Goal: Transaction & Acquisition: Purchase product/service

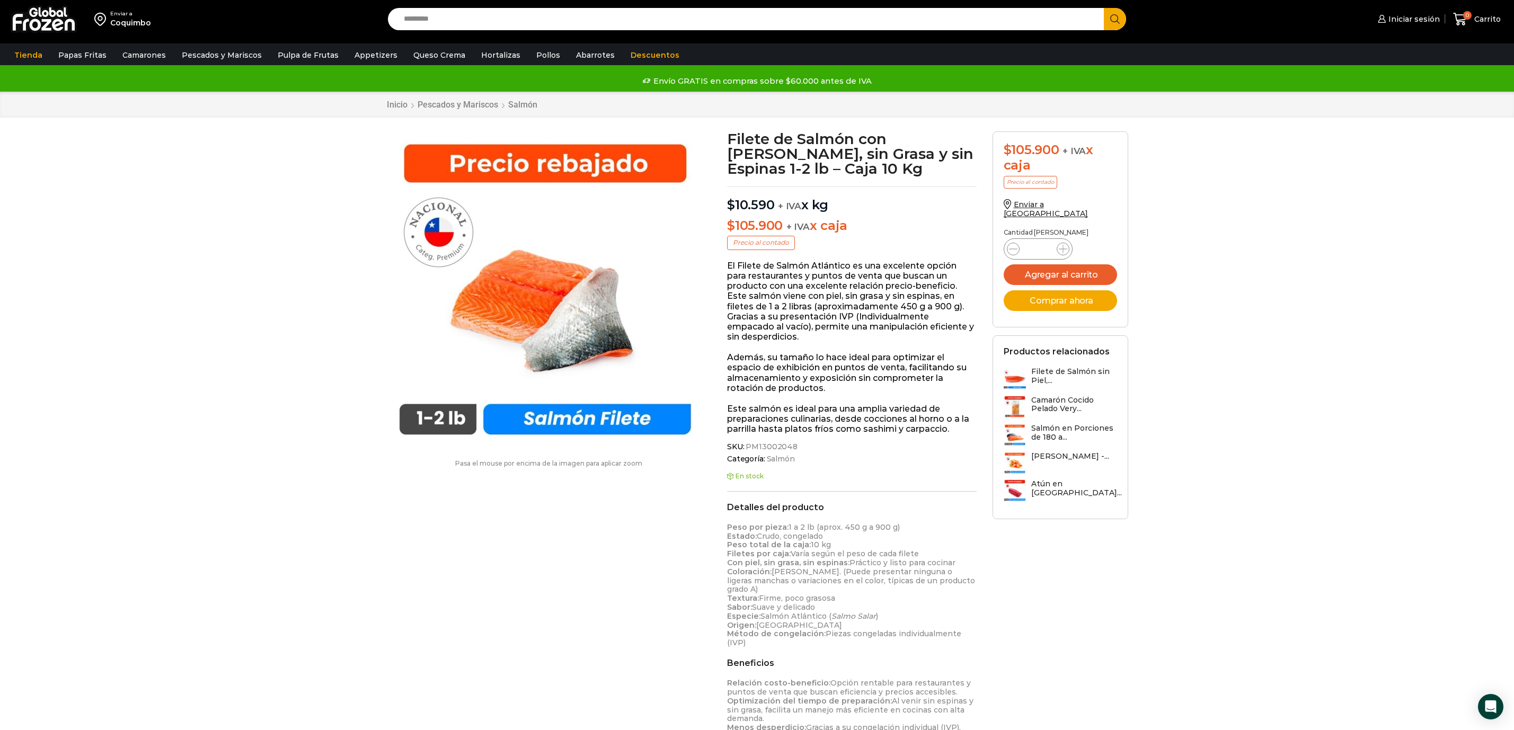
click at [539, 24] on input "Search input" at bounding box center [749, 19] width 701 height 22
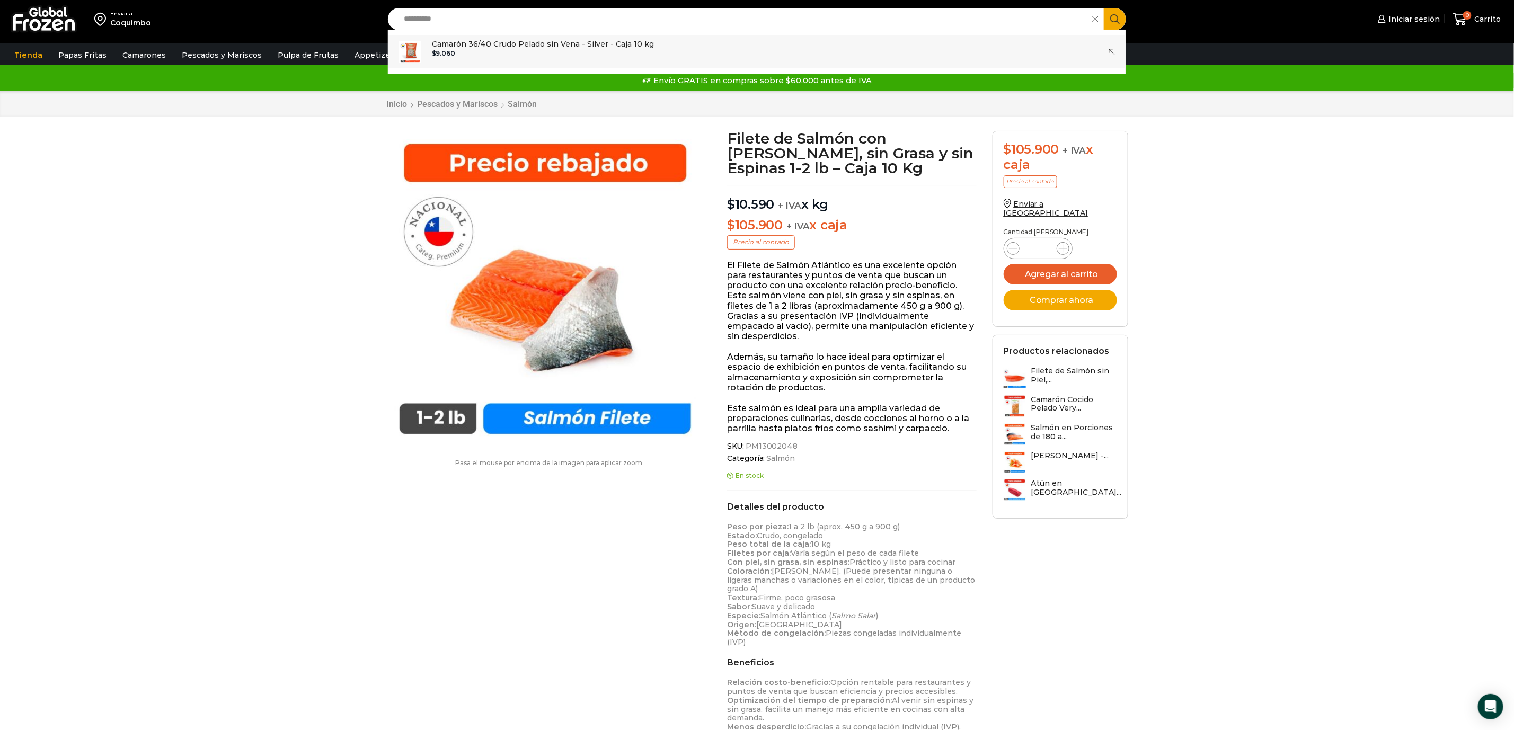
click at [525, 53] on div "$ 9.060" at bounding box center [543, 53] width 222 height 7
type input "**********"
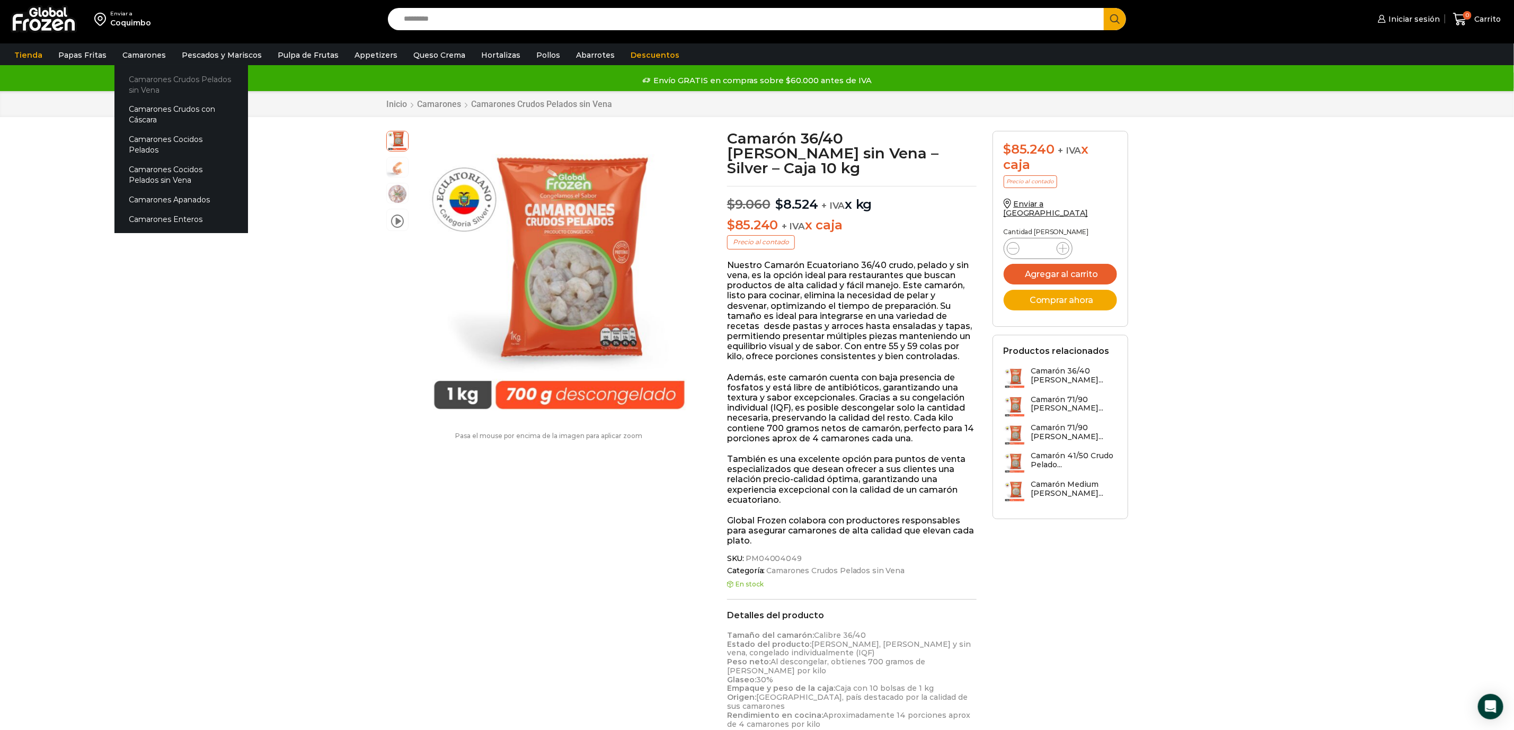
click at [153, 75] on link "Camarones Crudos Pelados sin Vena" at bounding box center [181, 84] width 134 height 30
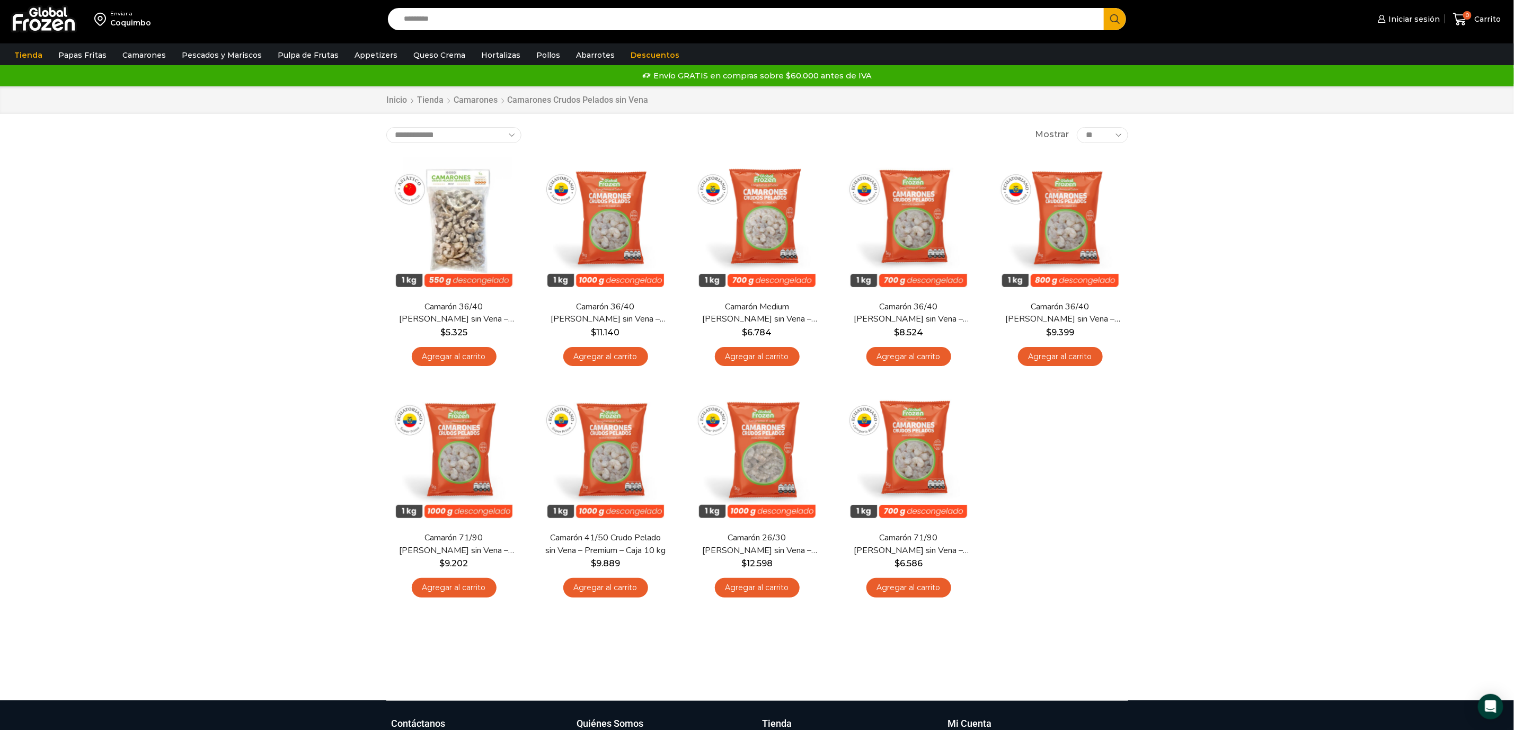
click at [42, 29] on img at bounding box center [44, 19] width 66 height 28
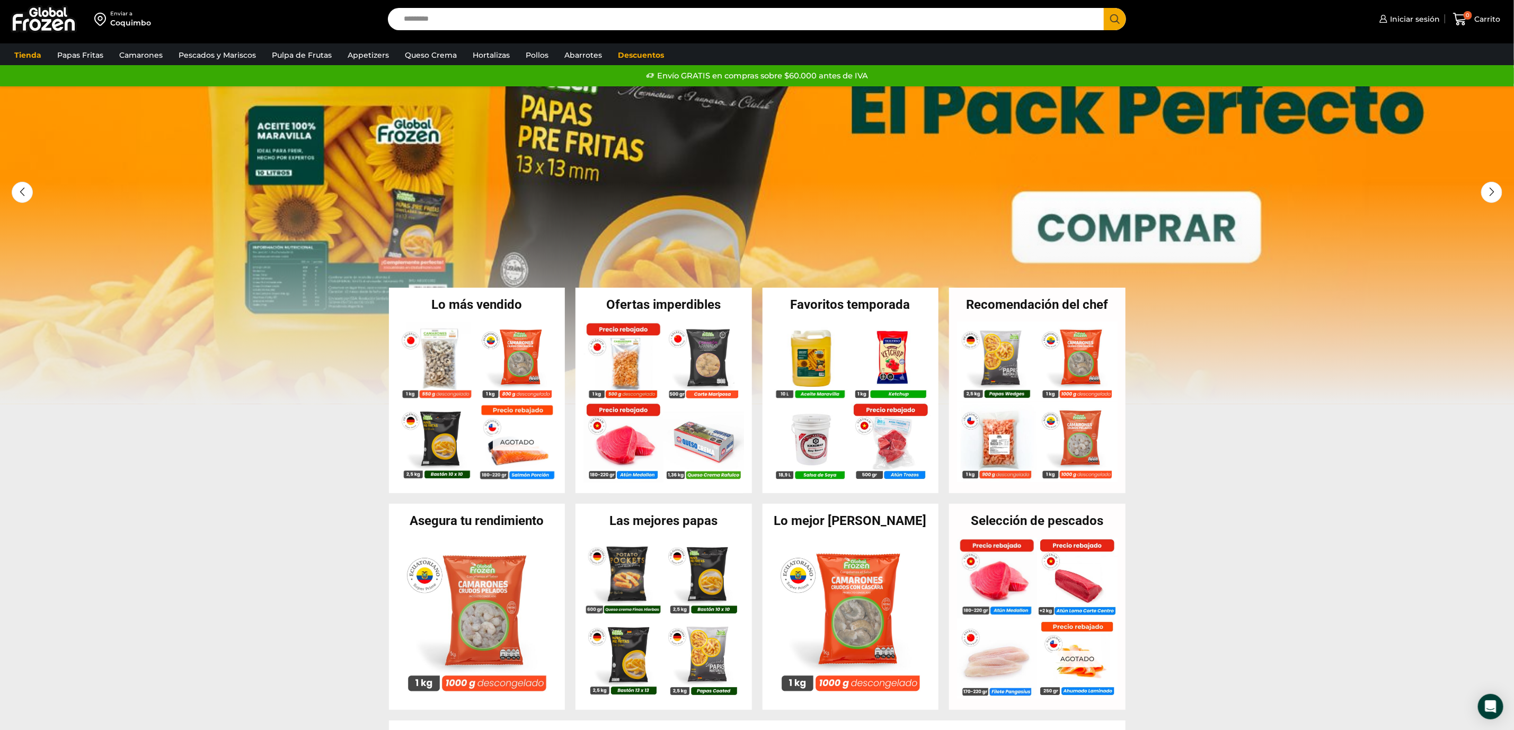
click at [57, 41] on div "Enviar a Coquimbo Search input Search Iniciar sesión *" at bounding box center [757, 21] width 1514 height 43
drag, startPoint x: 48, startPoint y: 24, endPoint x: 128, endPoint y: 75, distance: 94.8
click at [48, 24] on img at bounding box center [44, 19] width 66 height 28
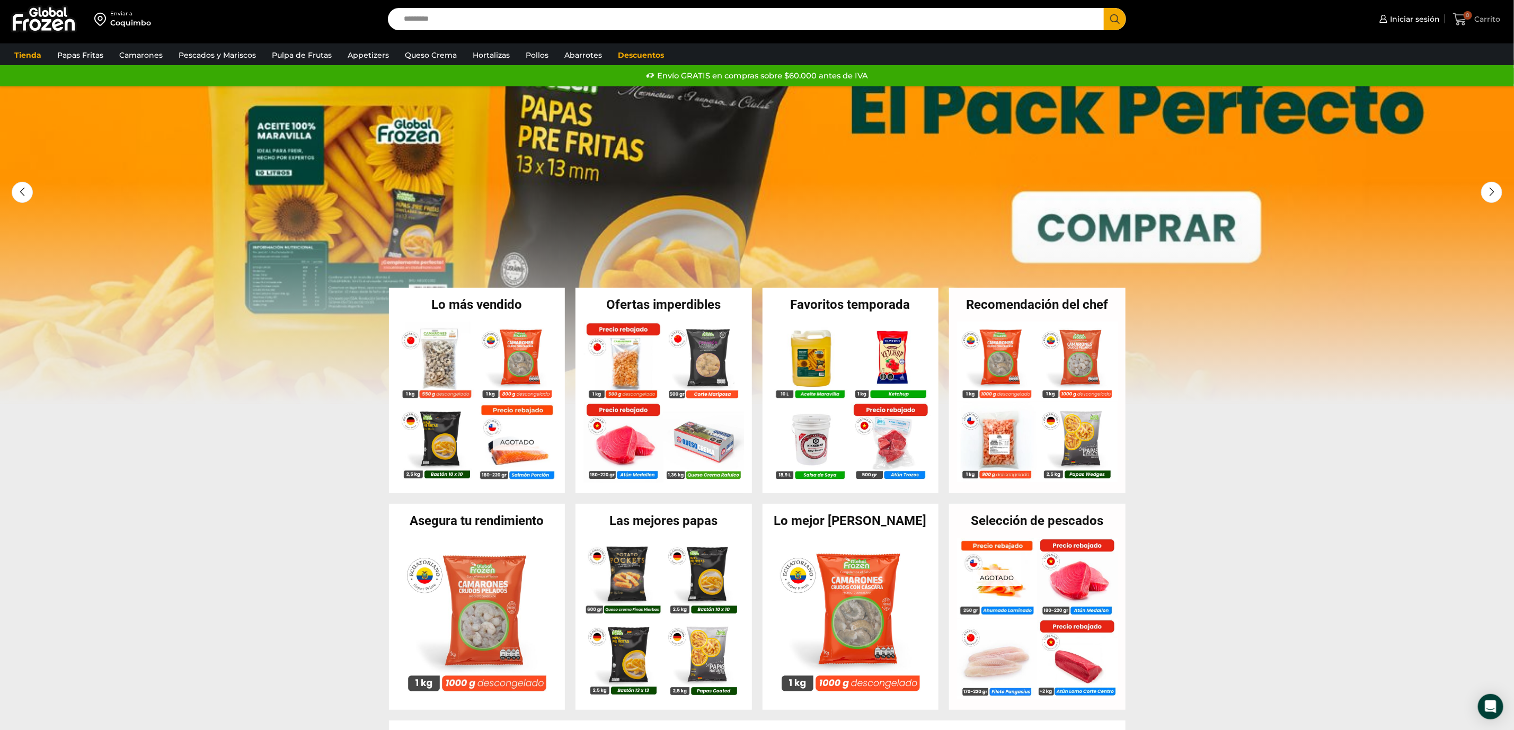
click at [1465, 21] on icon at bounding box center [1460, 19] width 14 height 14
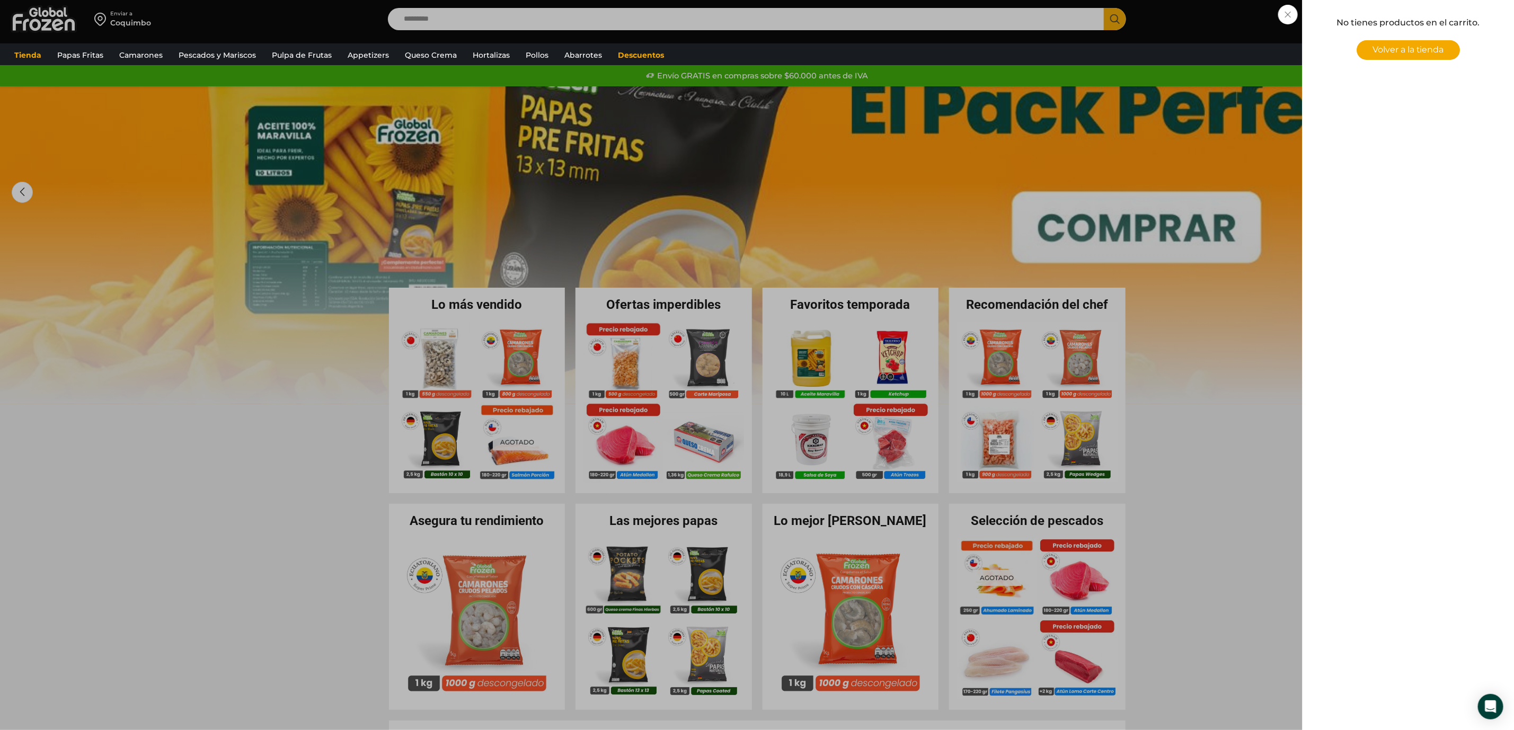
click at [1450, 21] on div "0 Carrito 0 0 Shopping Cart No tienes productos en el carrito. Volver a la tien…" at bounding box center [1476, 19] width 53 height 25
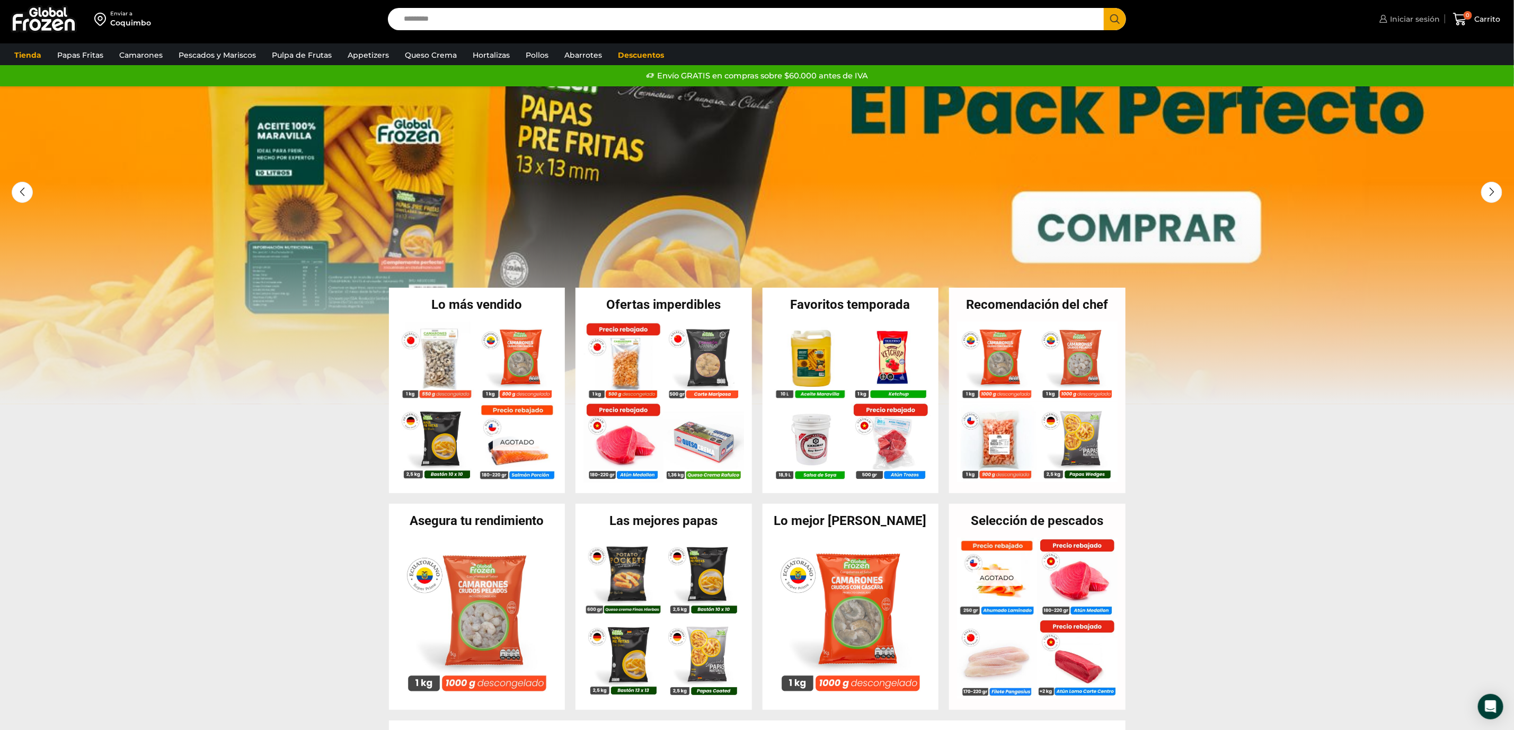
click at [1403, 18] on span "Iniciar sesión" at bounding box center [1413, 19] width 52 height 11
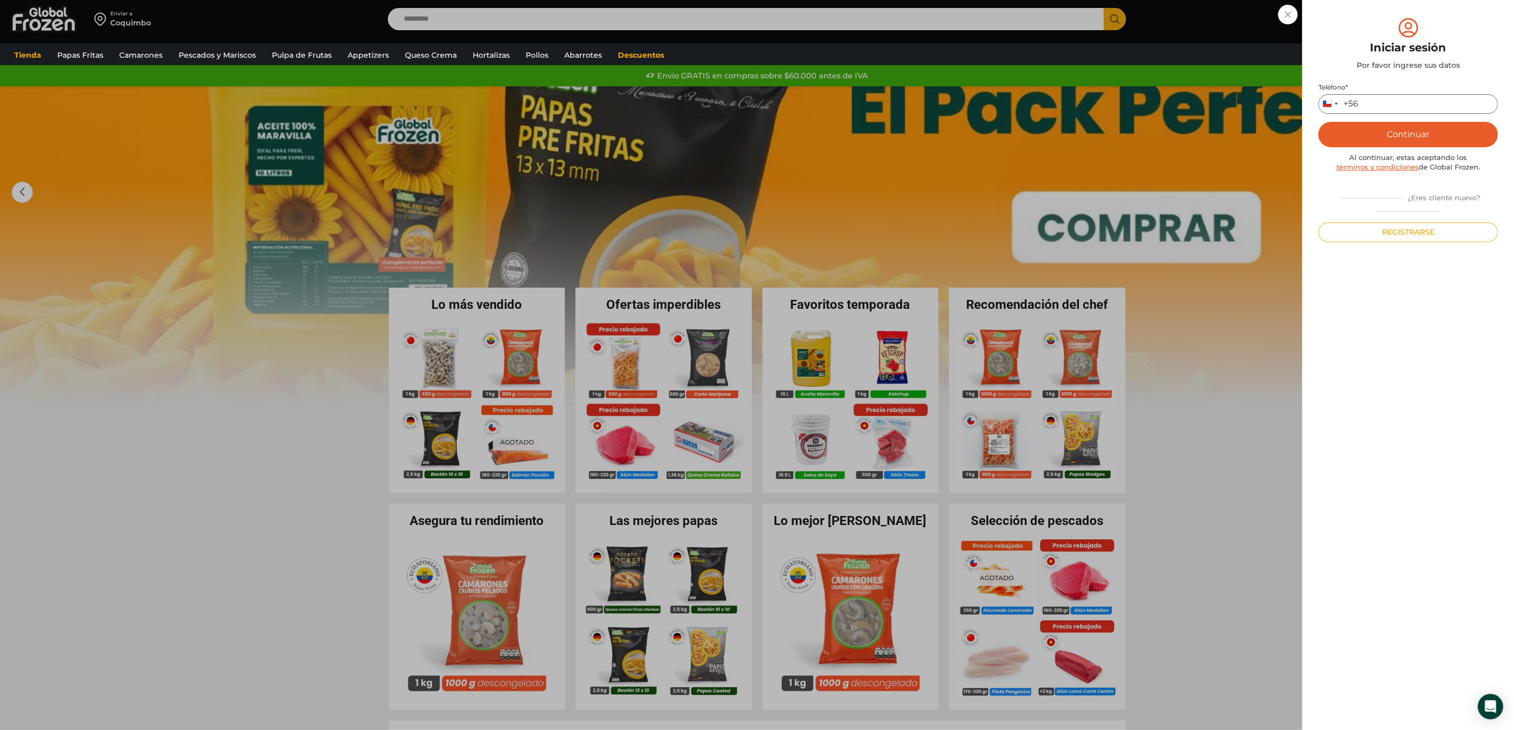
click at [1372, 105] on input "Teléfono *" at bounding box center [1408, 104] width 180 height 20
click at [1318, 122] on button "Continuar" at bounding box center [1408, 134] width 180 height 25
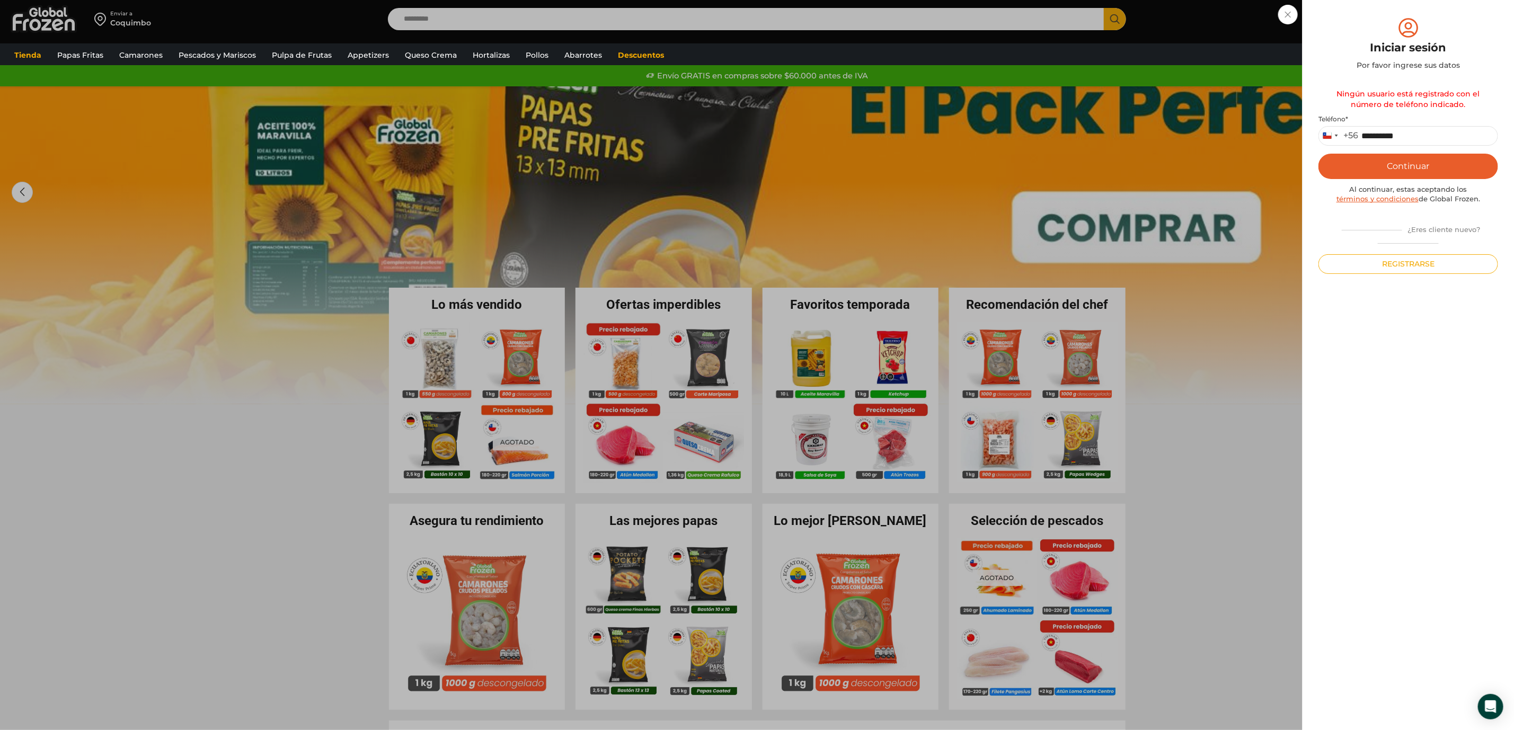
click at [1377, 19] on div "Iniciar sesión Mi cuenta Login Register Iniciar sesión Por favor ingrese sus da…" at bounding box center [1408, 18] width 63 height 21
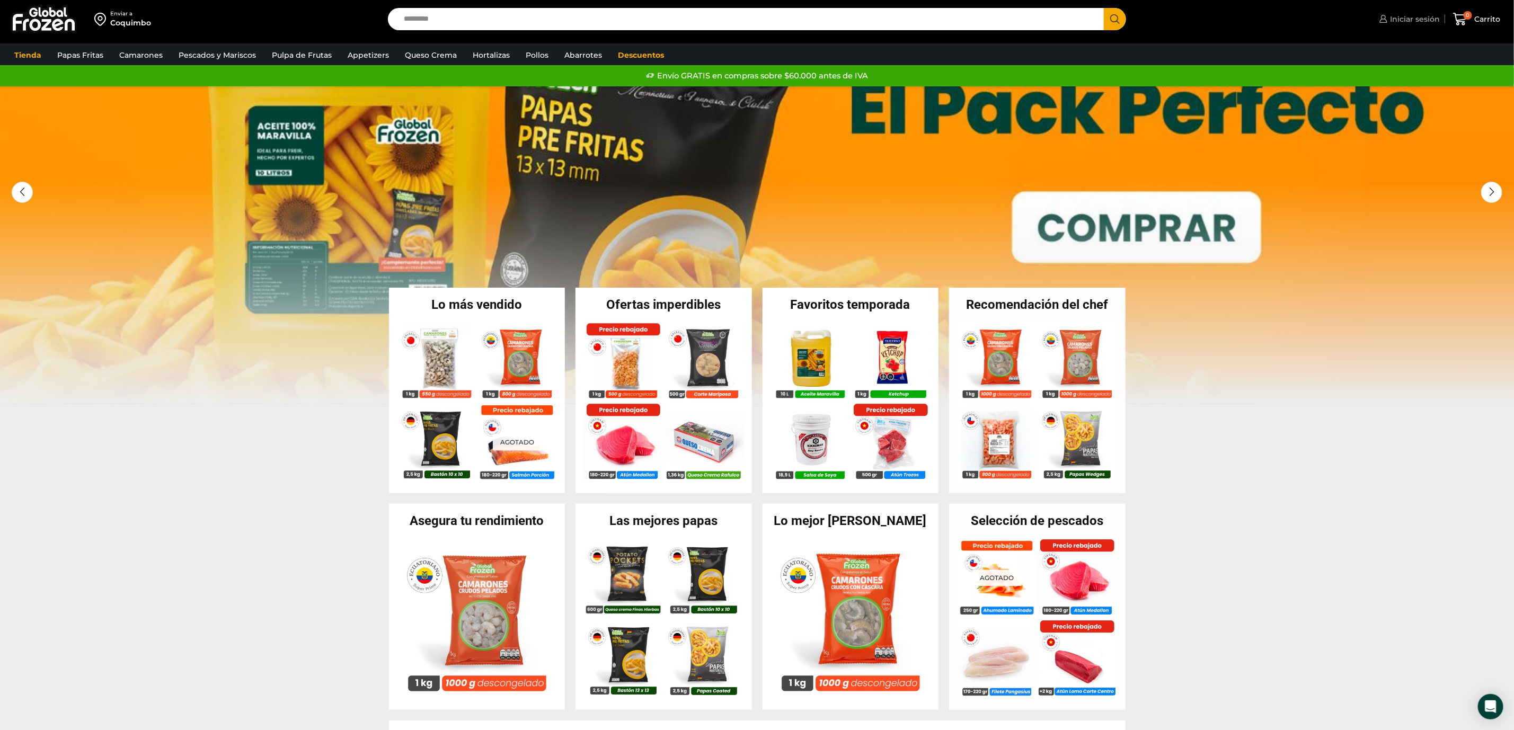
click at [1402, 11] on link "Iniciar sesión" at bounding box center [1408, 18] width 63 height 21
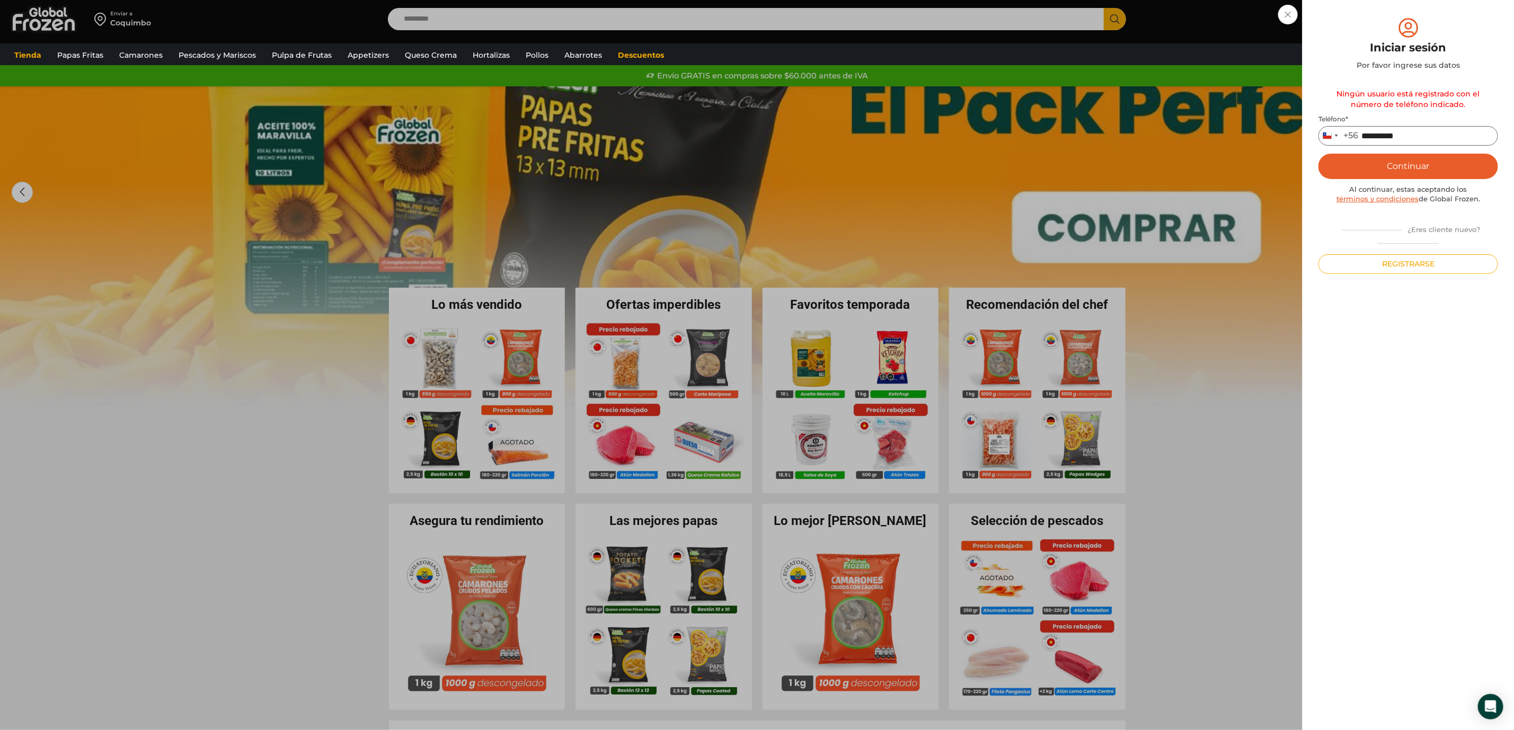
click at [1424, 132] on input "**********" at bounding box center [1408, 136] width 180 height 20
click at [1427, 156] on button "Continuar" at bounding box center [1408, 166] width 180 height 25
click at [1426, 137] on input "**********" at bounding box center [1408, 136] width 180 height 20
drag, startPoint x: 1426, startPoint y: 137, endPoint x: 1288, endPoint y: 157, distance: 139.8
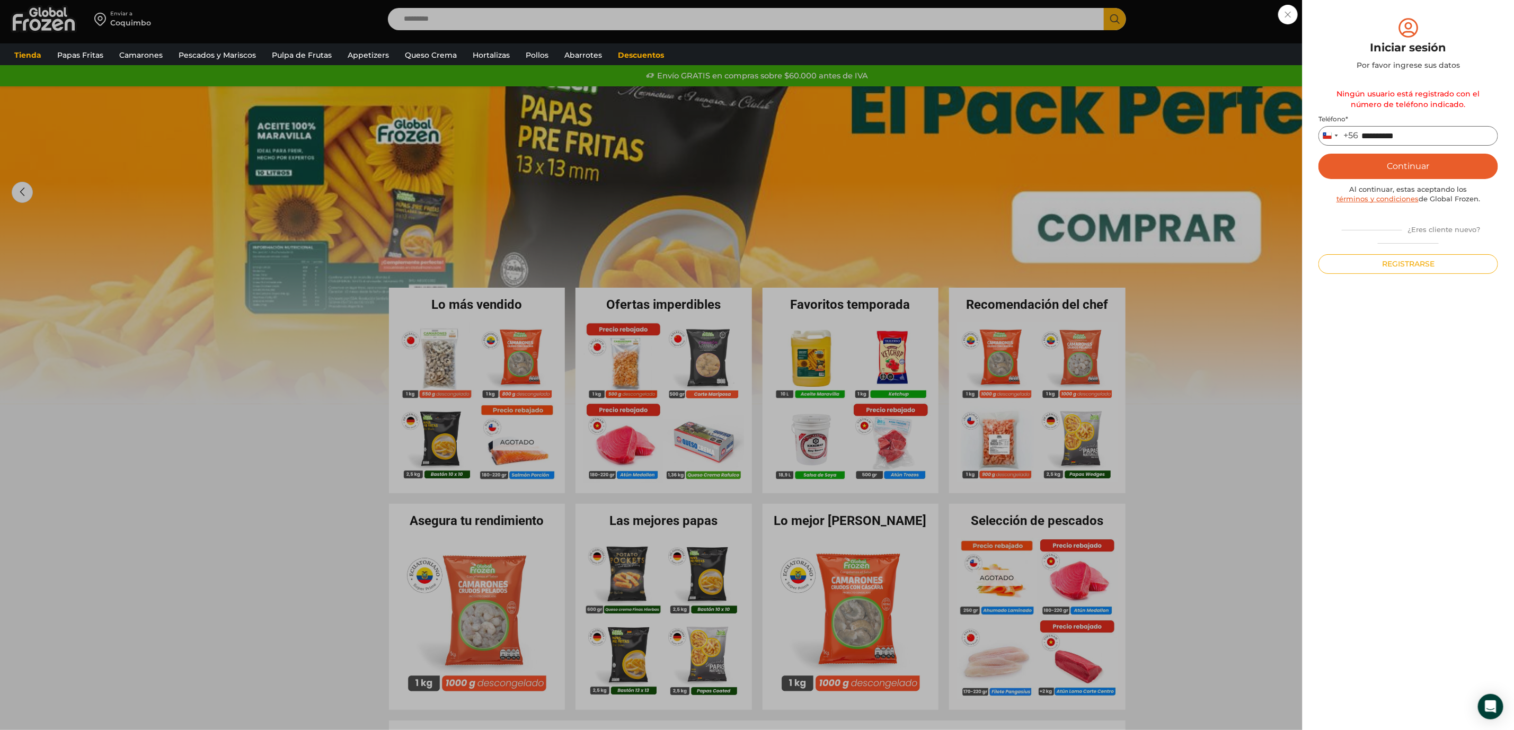
click at [1377, 30] on div "Iniciar sesión Mi cuenta Login Register Iniciar sesión Por favor ingrese sus da…" at bounding box center [1408, 18] width 63 height 21
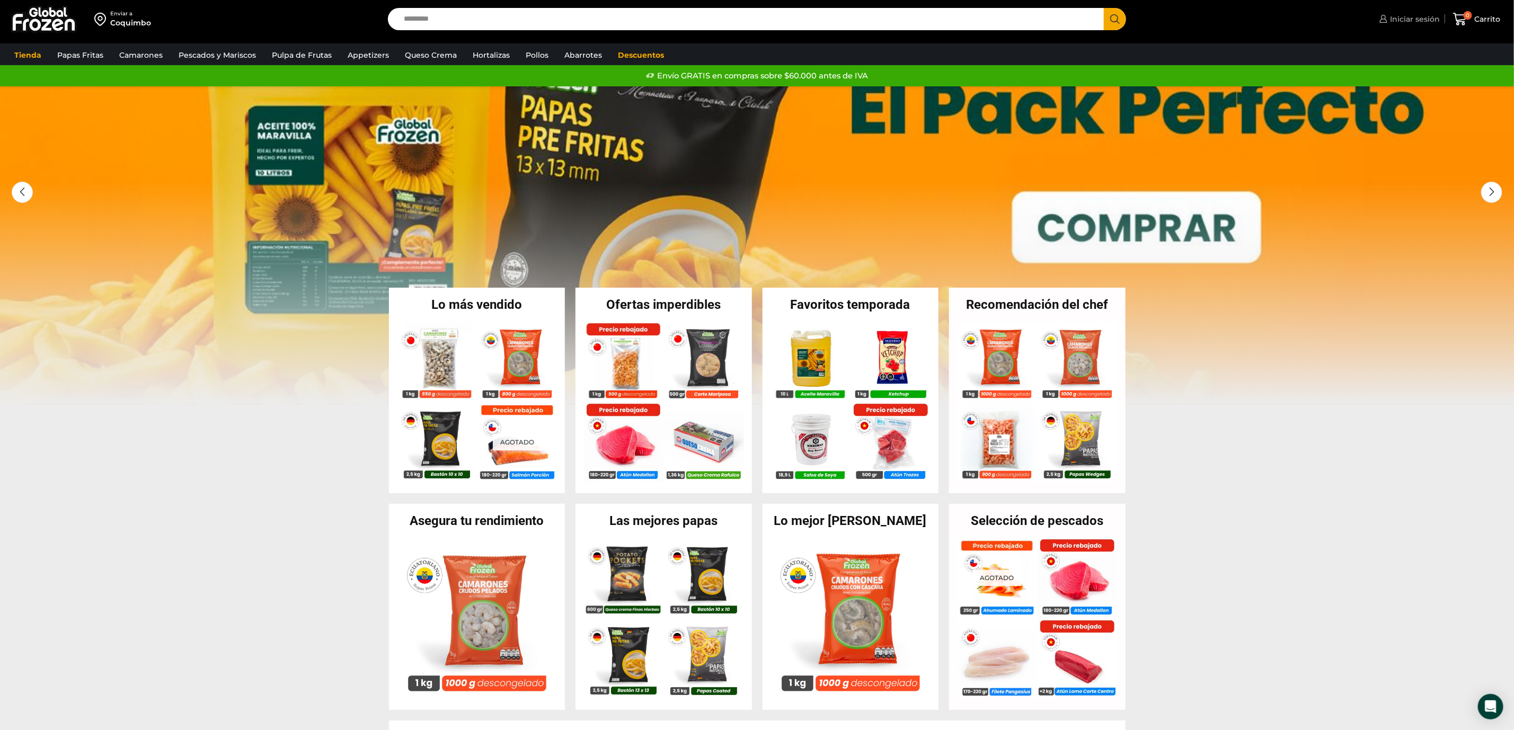
click at [1402, 16] on span "Iniciar sesión" at bounding box center [1413, 19] width 52 height 11
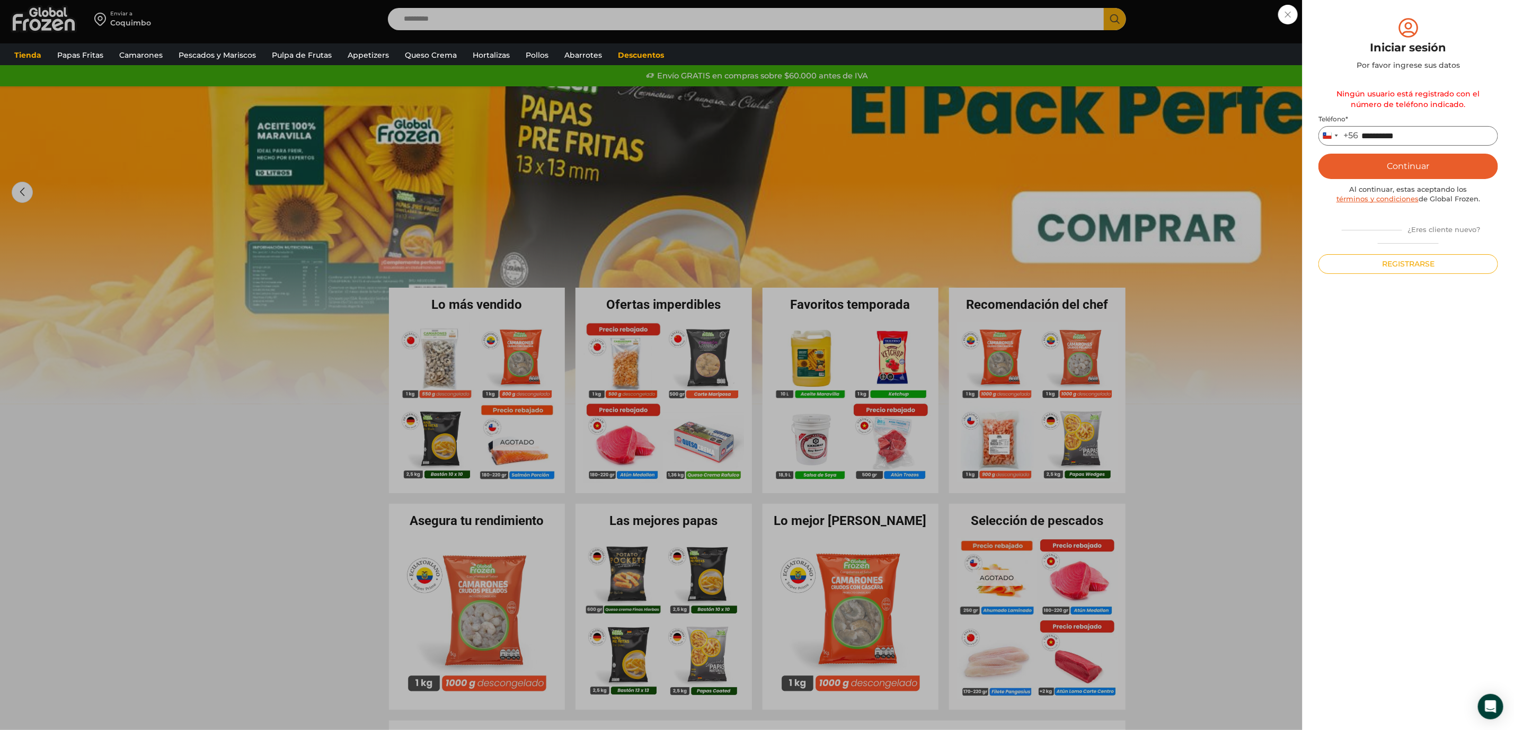
click at [1400, 139] on input "**********" at bounding box center [1408, 136] width 180 height 20
type input "*********"
click at [1411, 159] on button "Continuar" at bounding box center [1408, 166] width 180 height 25
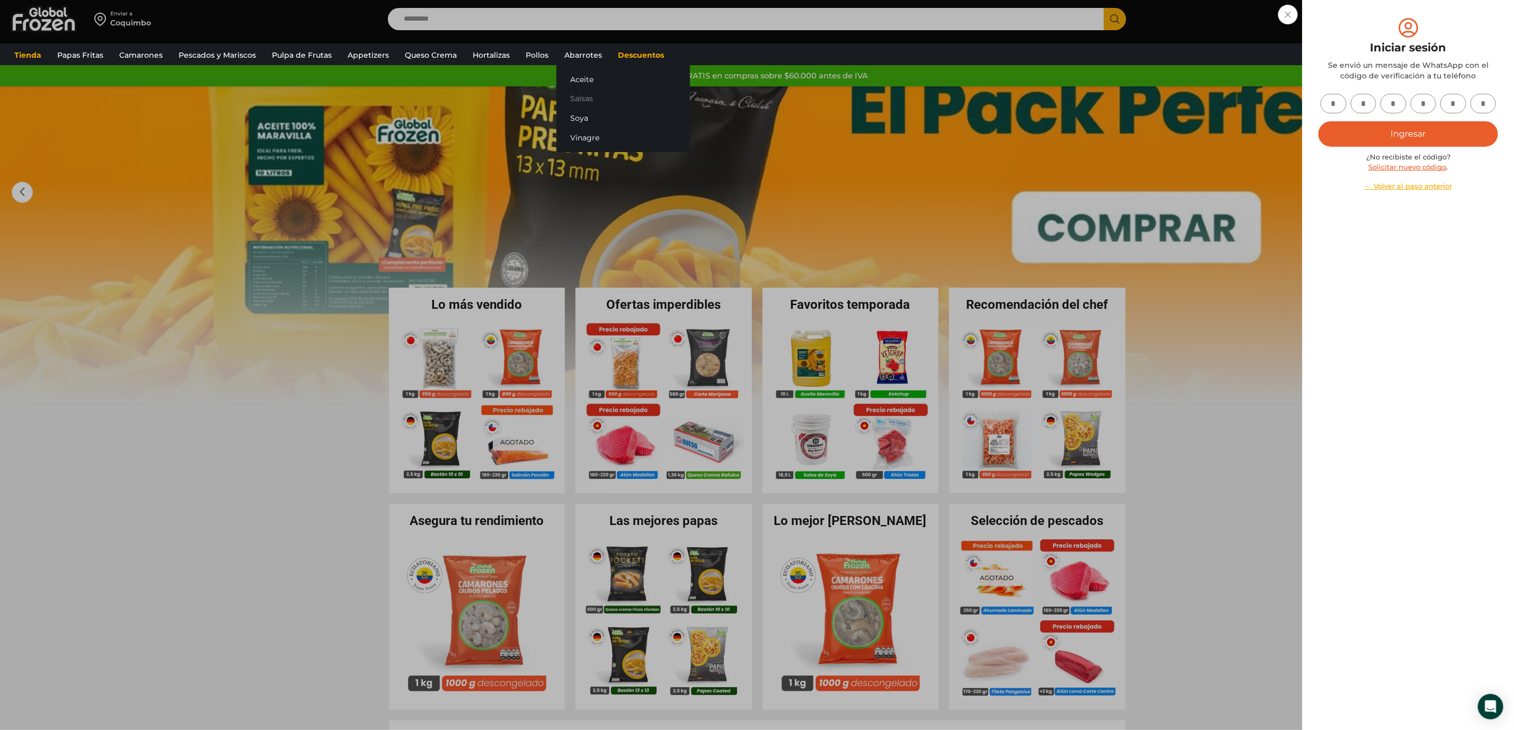
click at [574, 102] on link "Salsas" at bounding box center [623, 99] width 134 height 20
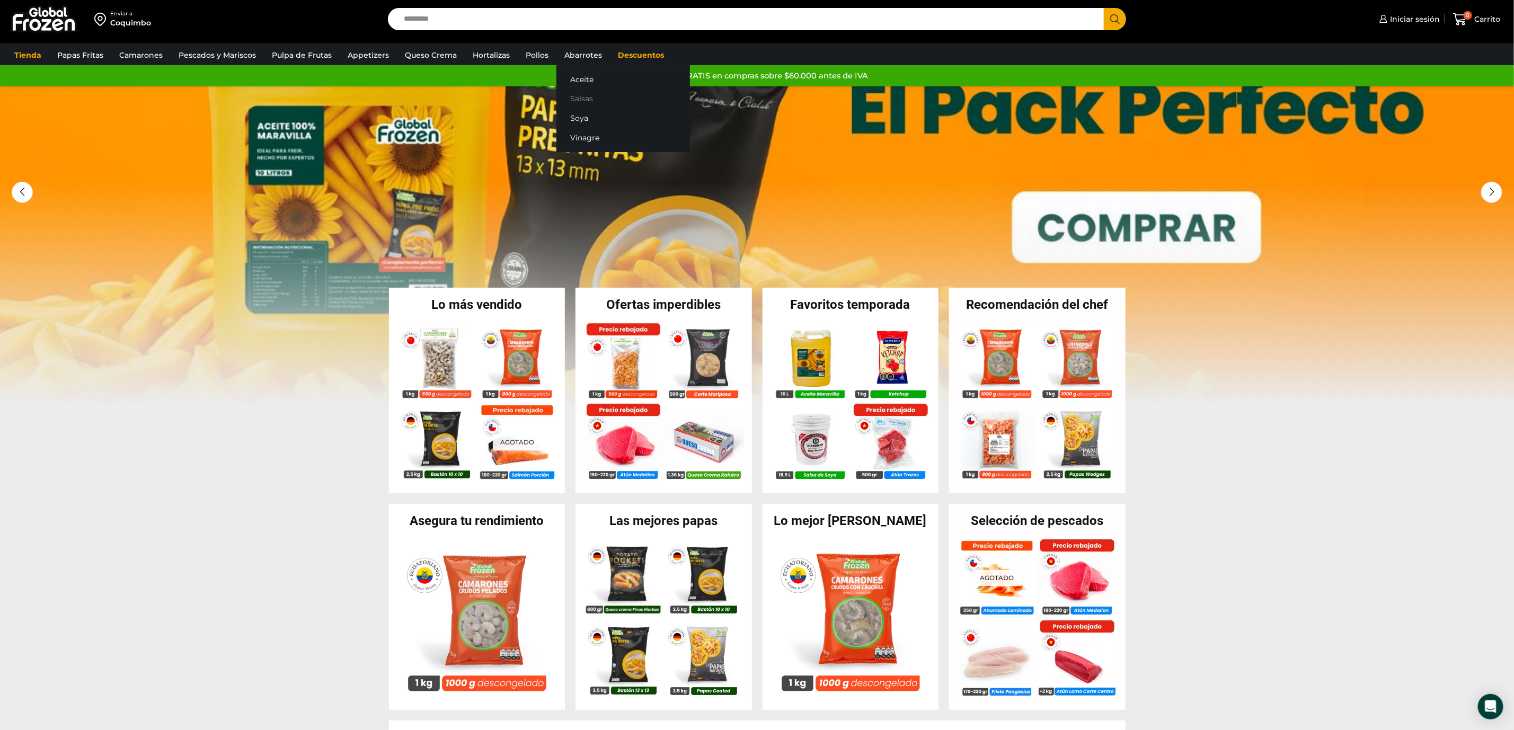
click at [574, 102] on link "Salsas" at bounding box center [623, 99] width 134 height 20
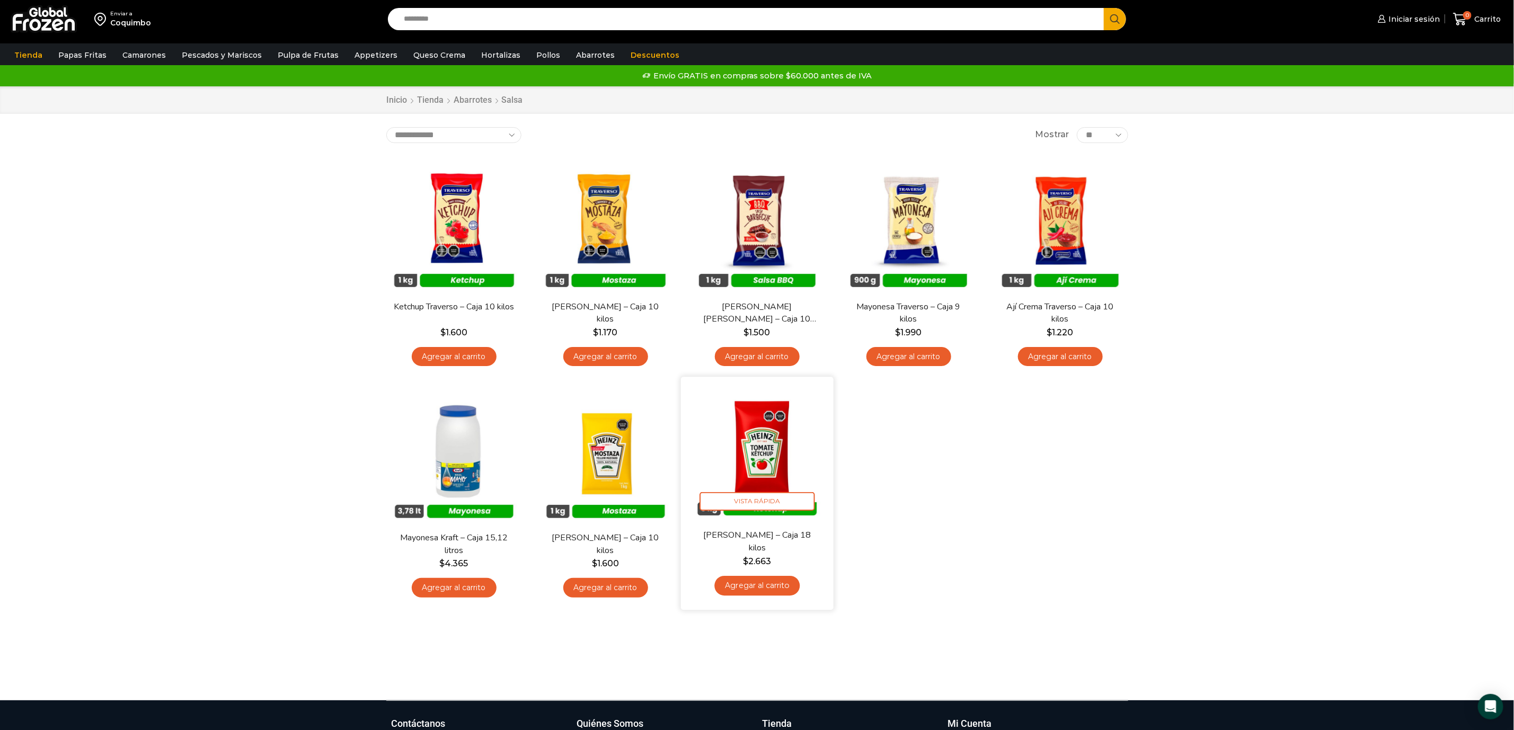
click at [766, 452] on img at bounding box center [757, 453] width 137 height 137
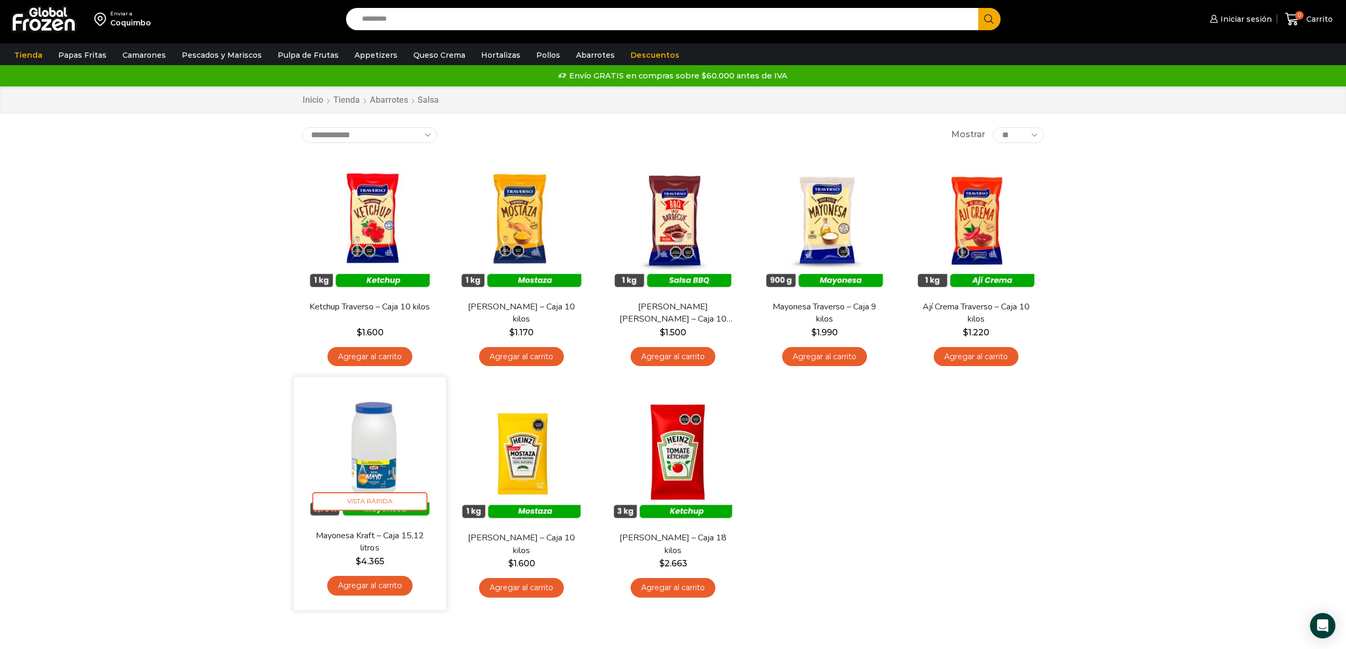
click at [374, 470] on img at bounding box center [370, 453] width 137 height 137
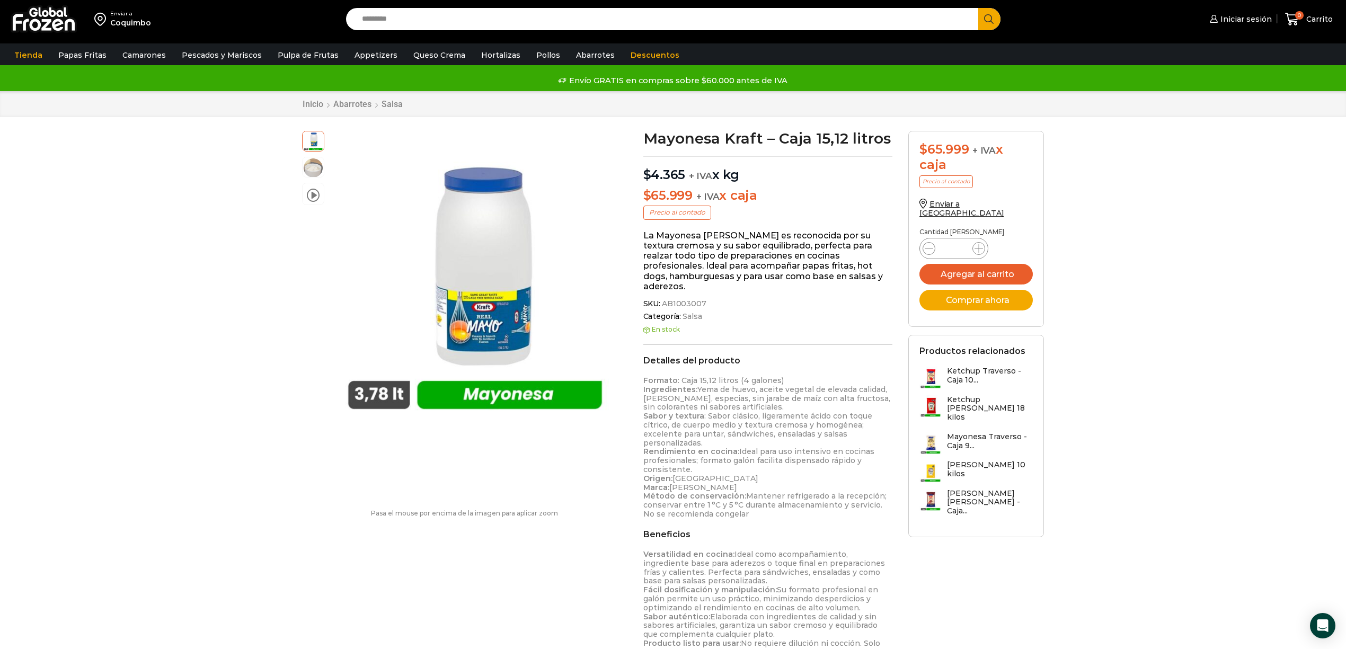
click at [196, 314] on div "Enviar a [GEOGRAPHIC_DATA] Search input Search Iniciar sesión" at bounding box center [673, 432] width 1346 height 867
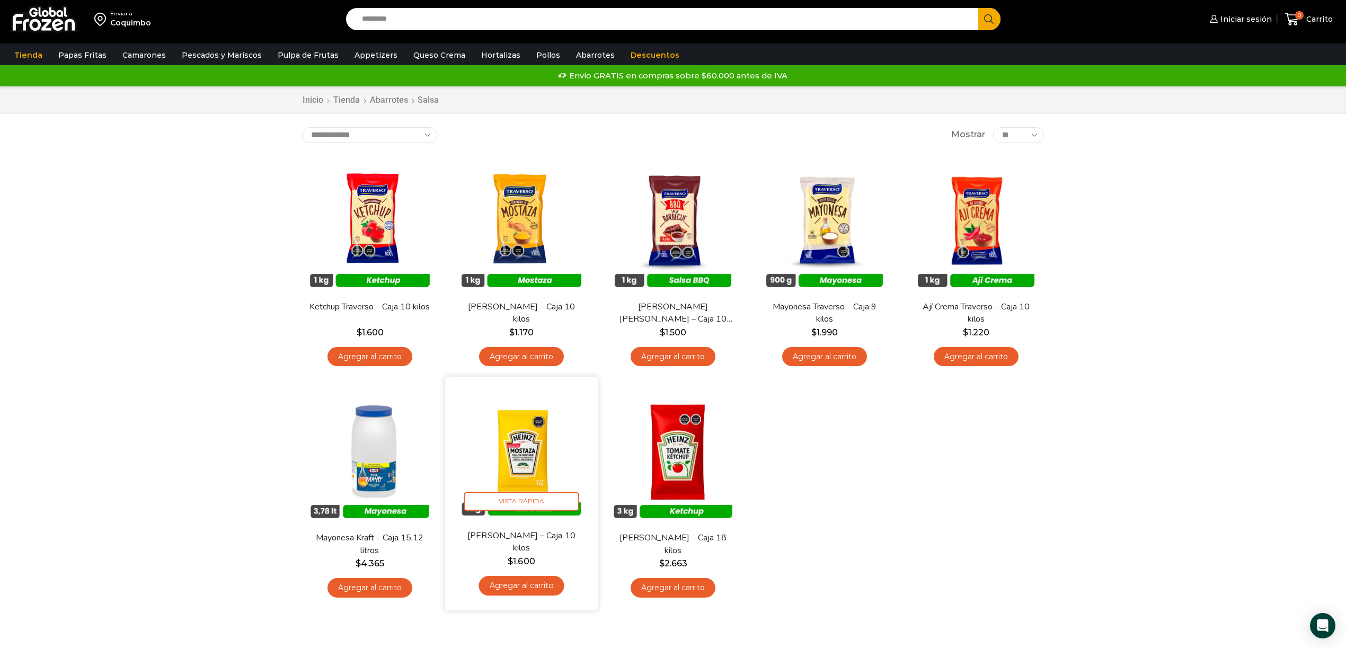
click at [516, 445] on img at bounding box center [521, 453] width 137 height 137
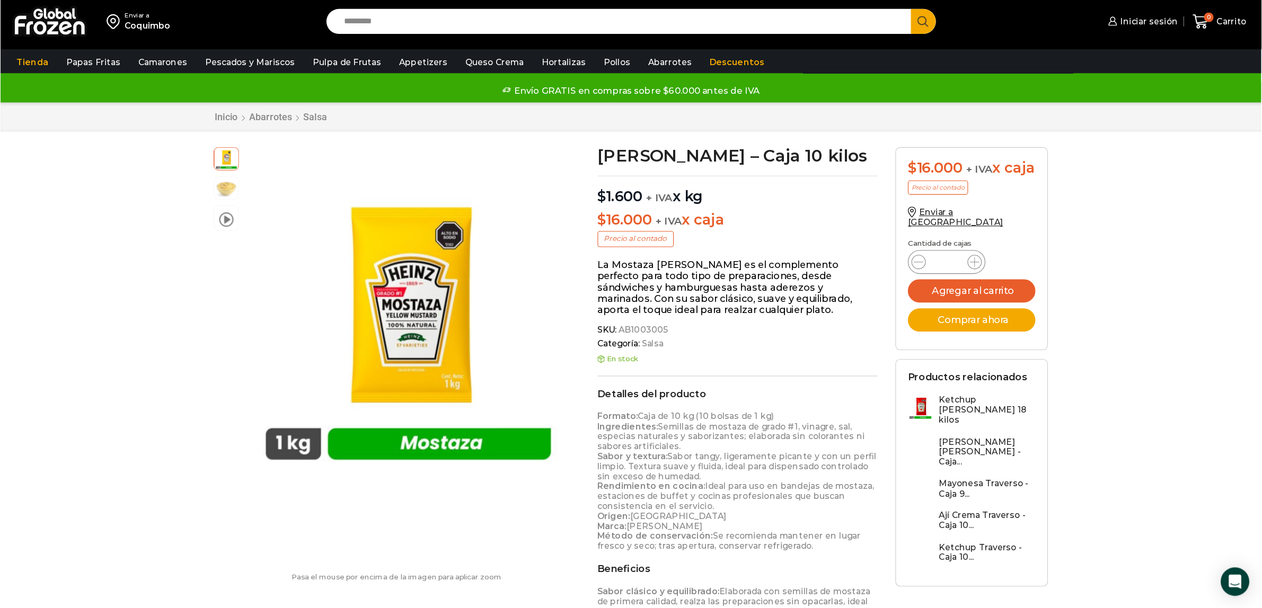
scroll to position [1, 0]
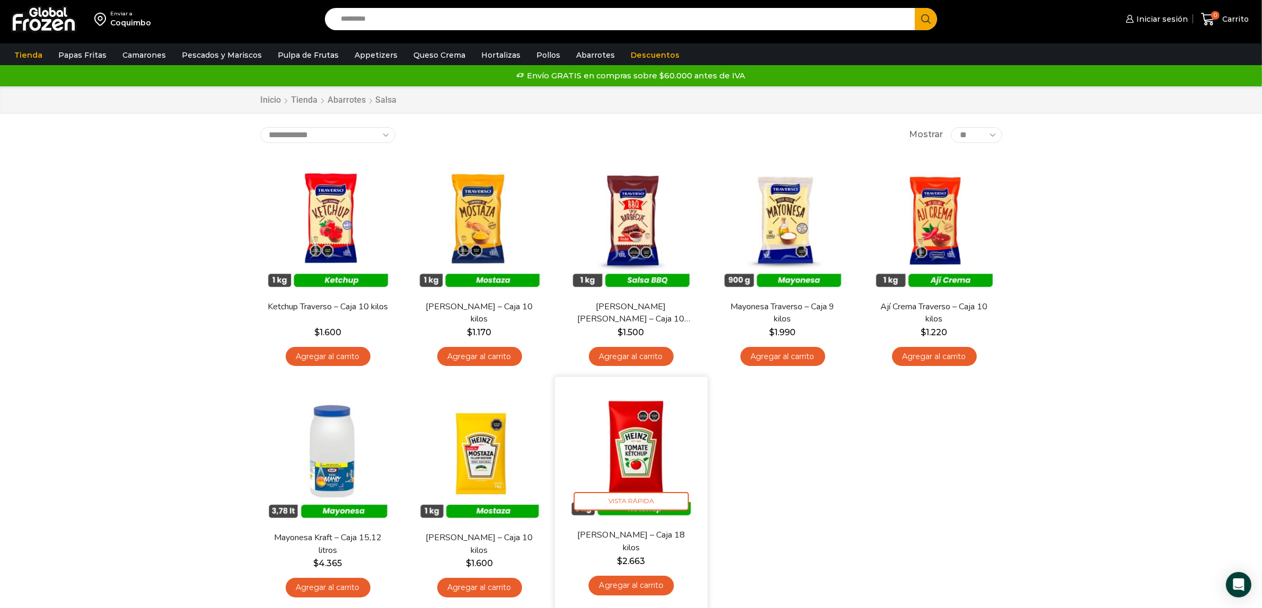
click at [643, 457] on img at bounding box center [631, 453] width 137 height 137
click at [622, 446] on img at bounding box center [631, 453] width 137 height 137
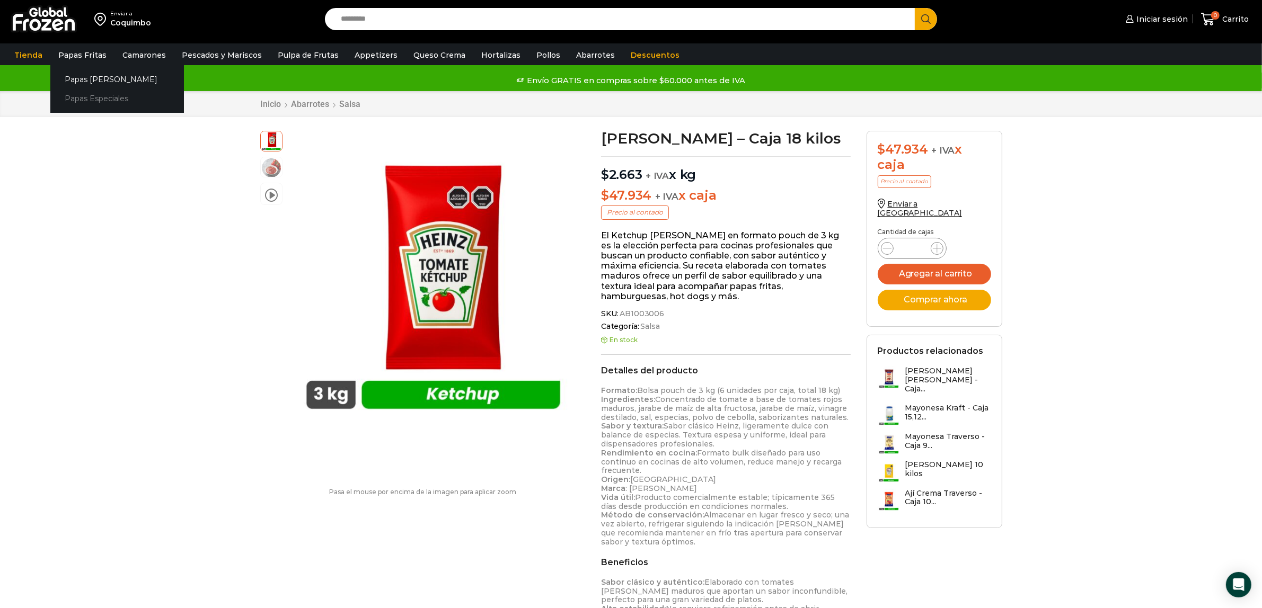
click at [88, 94] on link "Papas Especiales" at bounding box center [117, 99] width 134 height 20
